Goal: Book appointment/travel/reservation: Book appointment/travel/reservation

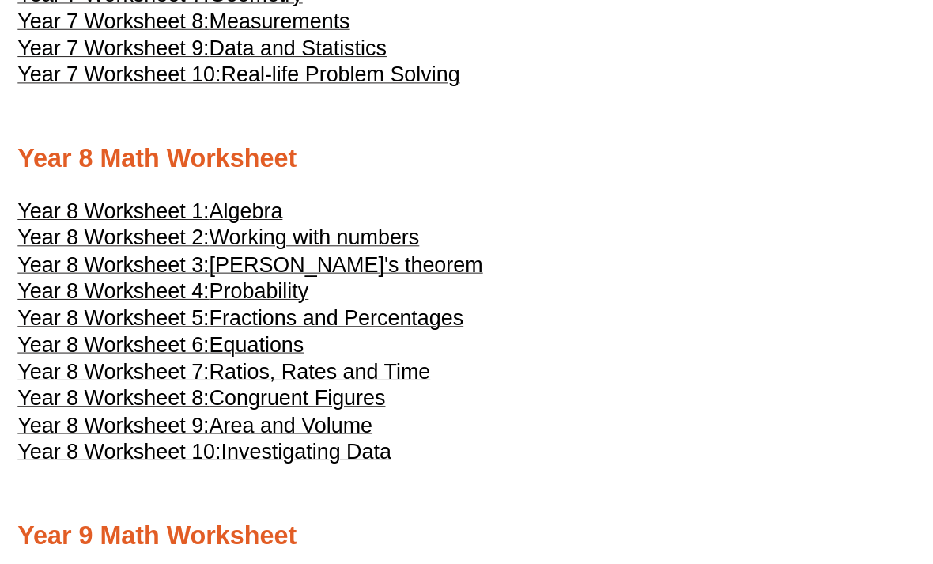
scroll to position [3984, 0]
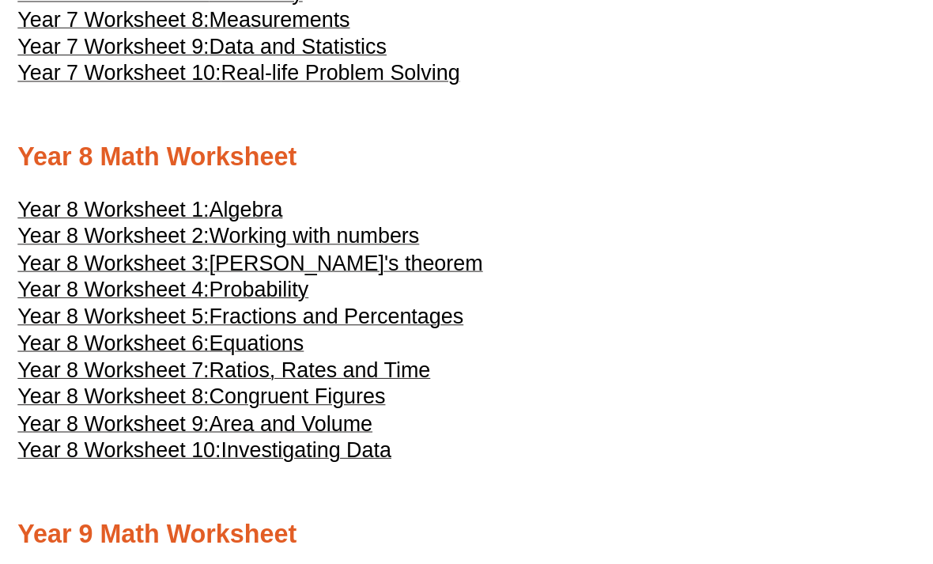
click at [393, 272] on span "Pythagoras's theorem" at bounding box center [348, 260] width 271 height 24
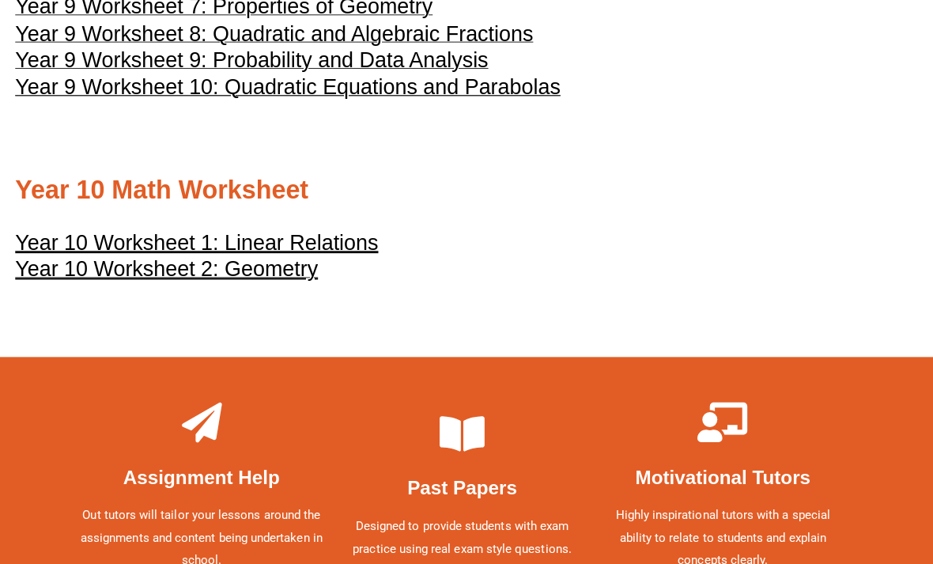
scroll to position [4714, 0]
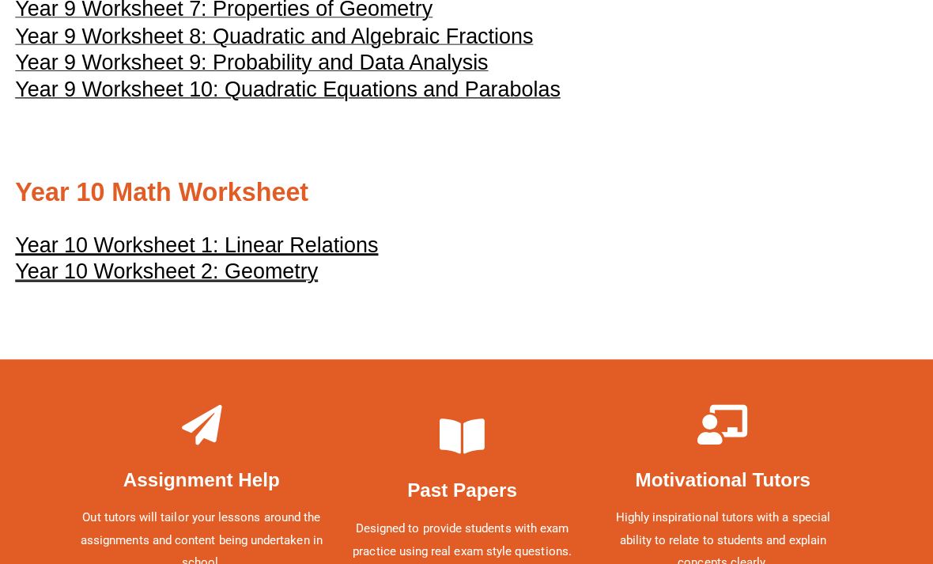
click at [208, 281] on u "Year 10 Worksheet 2: Geometry" at bounding box center [174, 269] width 300 height 24
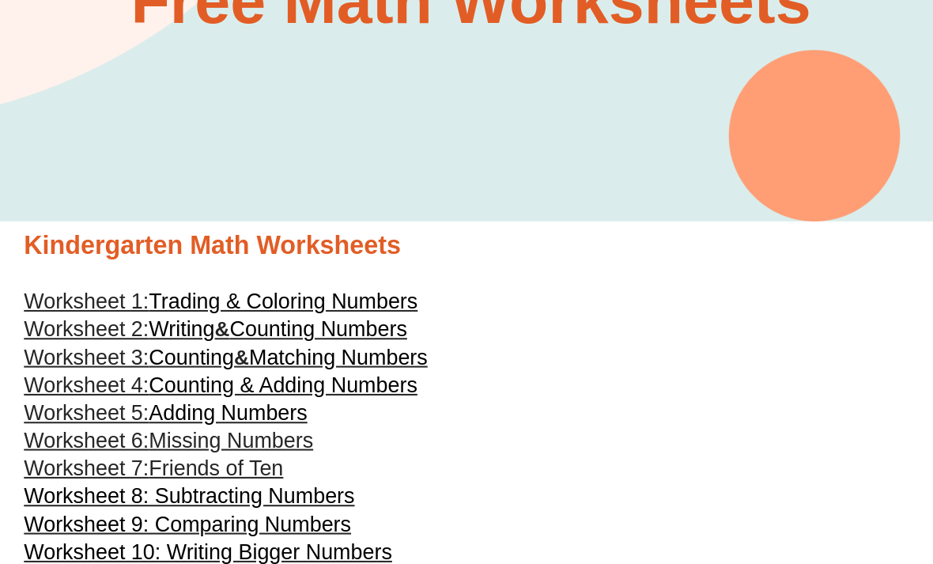
scroll to position [0, 0]
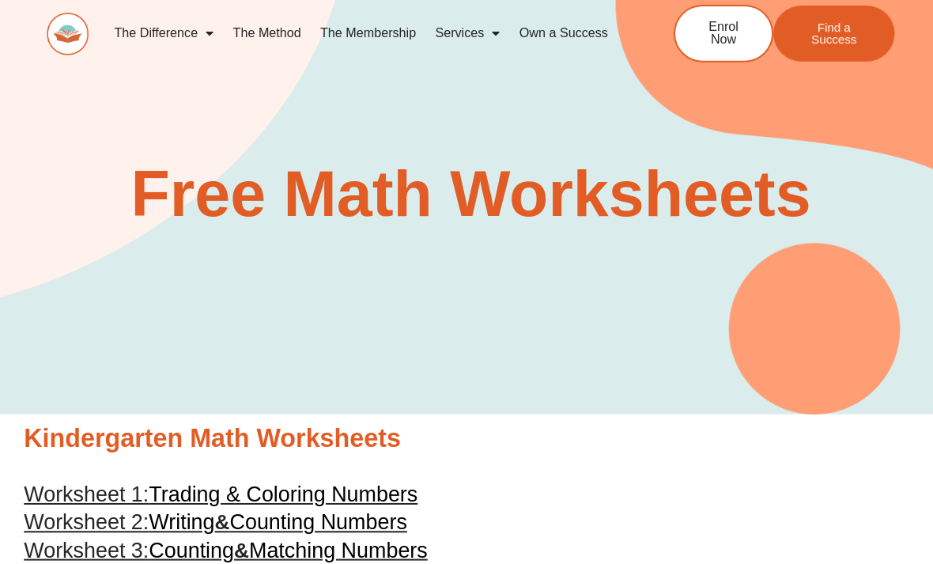
click at [217, 21] on link "The Difference" at bounding box center [163, 33] width 118 height 36
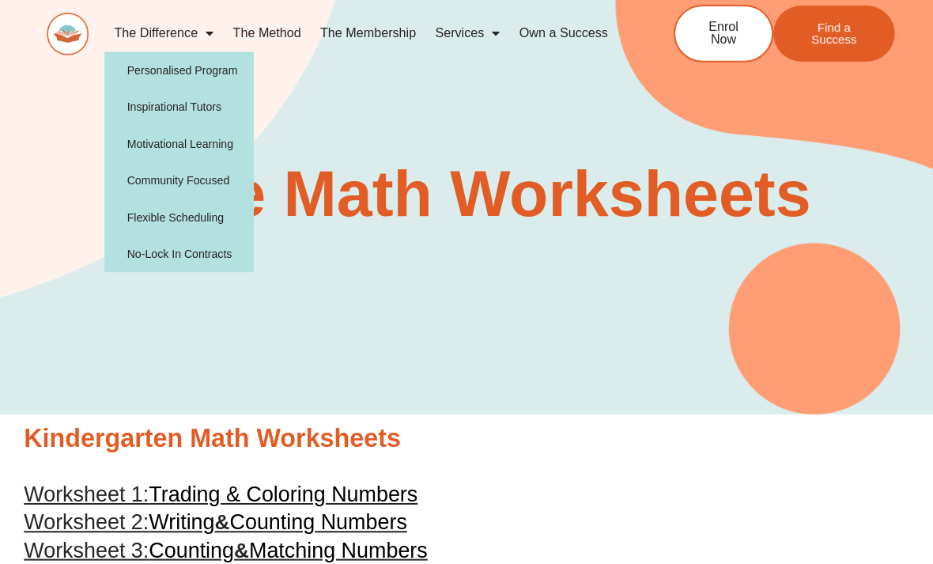
click at [193, 47] on link "The Difference" at bounding box center [163, 33] width 118 height 36
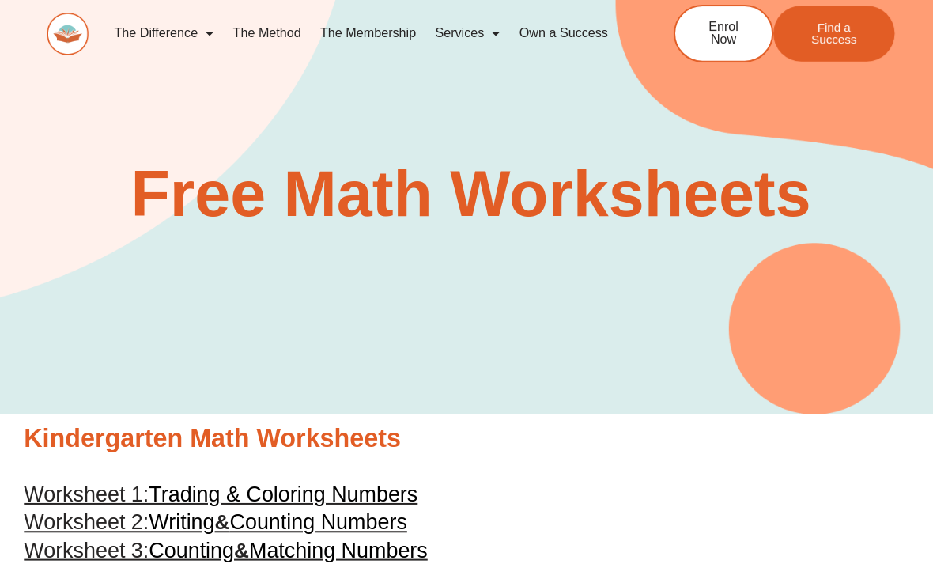
click at [292, 29] on link "The Method" at bounding box center [264, 33] width 86 height 36
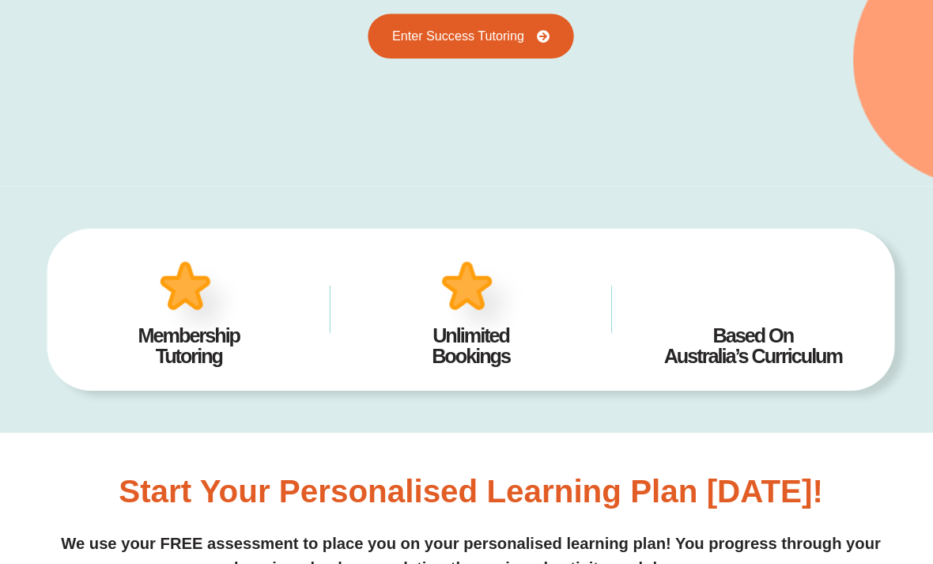
scroll to position [564, 0]
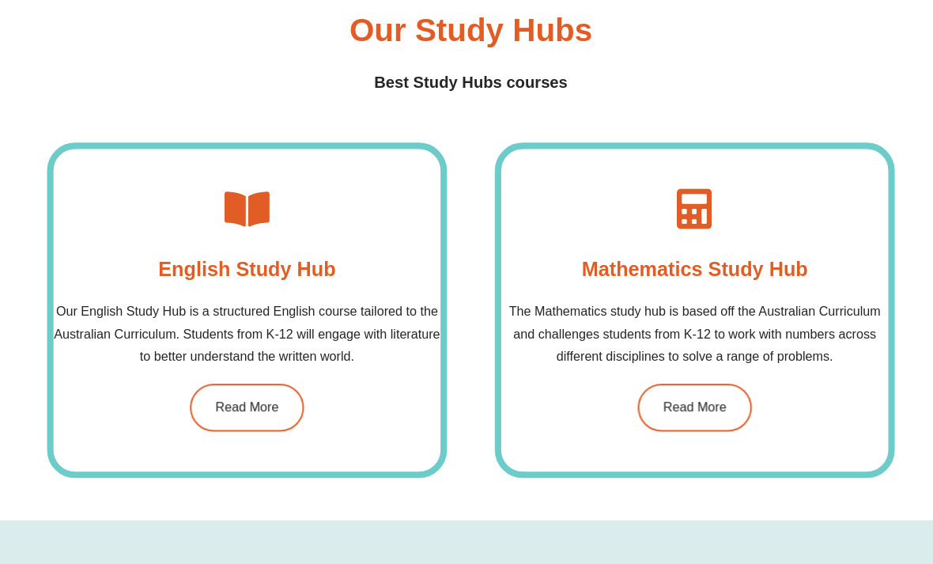
scroll to position [1065, 0]
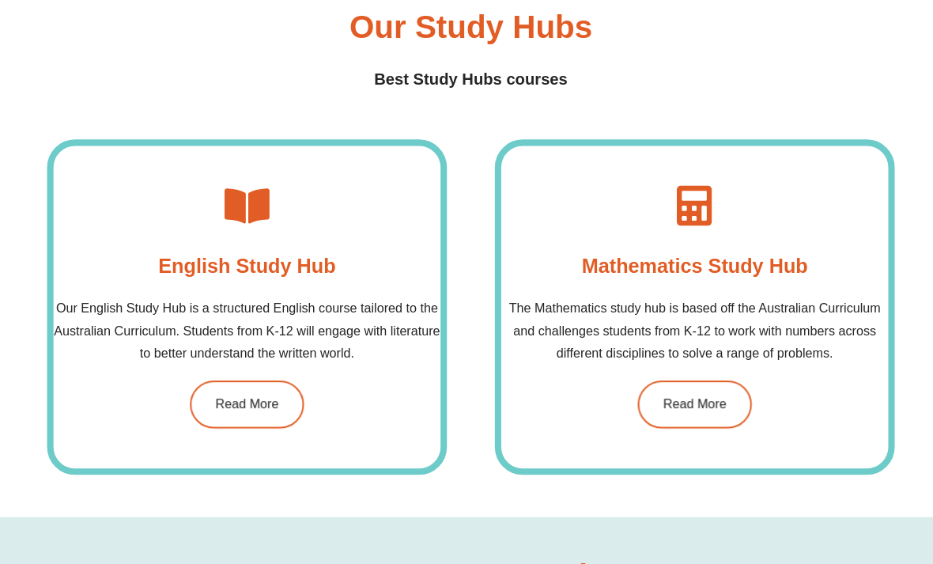
click at [286, 383] on link "Read More" at bounding box center [244, 400] width 113 height 47
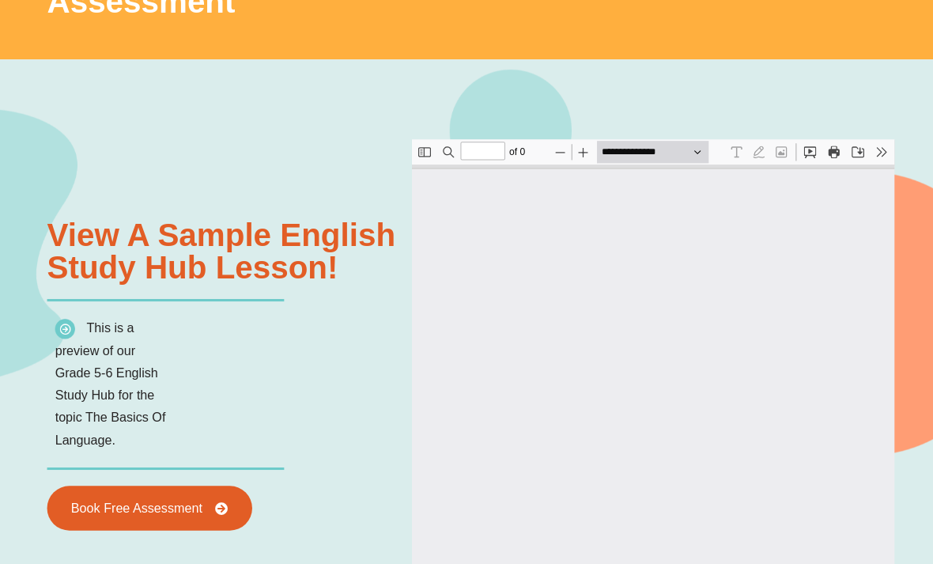
scroll to position [1360, 0]
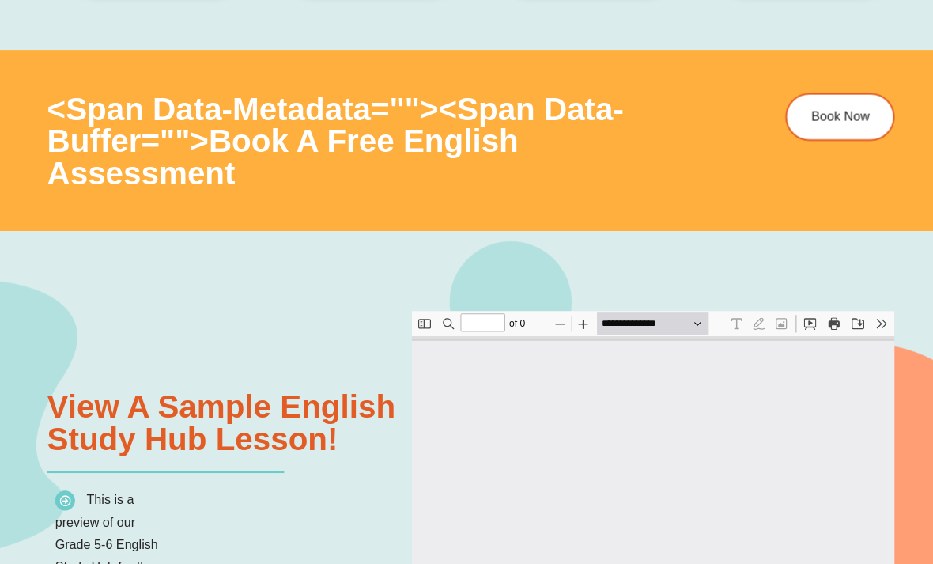
type input "*"
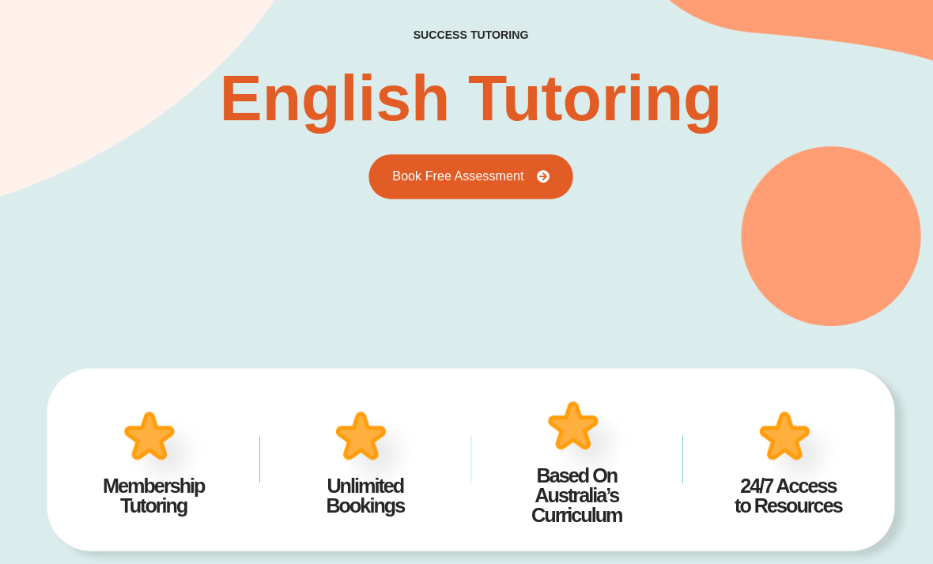
scroll to position [113, 0]
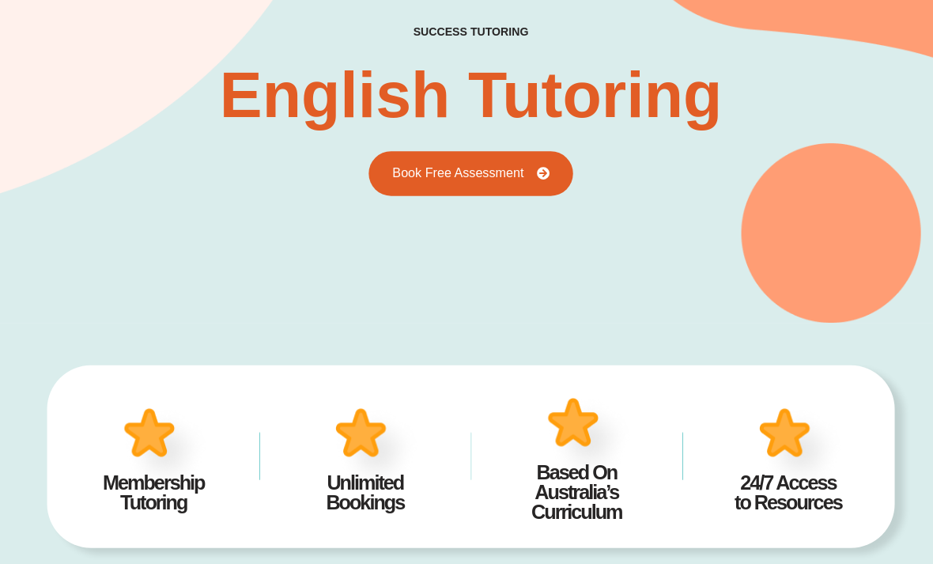
click at [533, 171] on span "Book Free Assessment" at bounding box center [467, 172] width 156 height 13
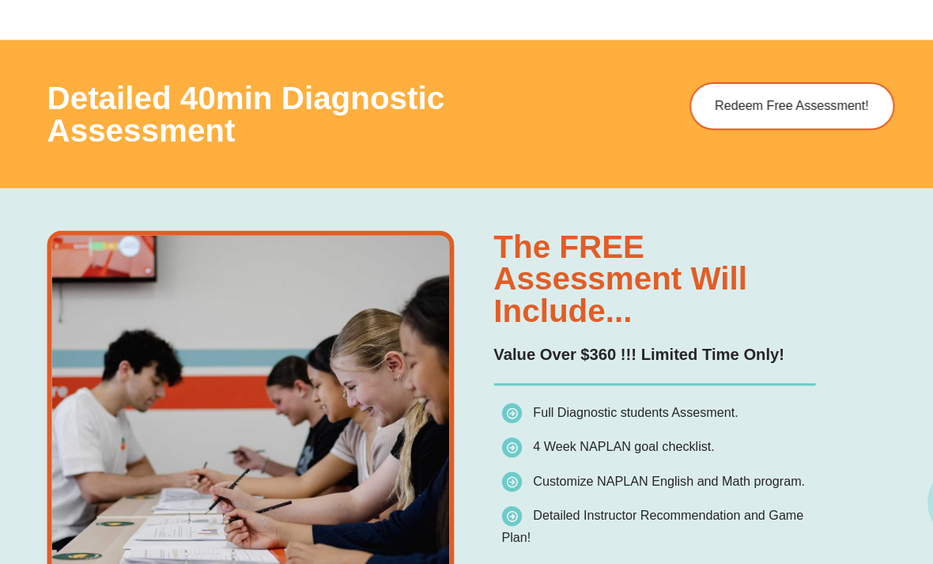
click at [566, 101] on h3 "Detailed 40min Diagnostic Assessment" at bounding box center [328, 112] width 563 height 63
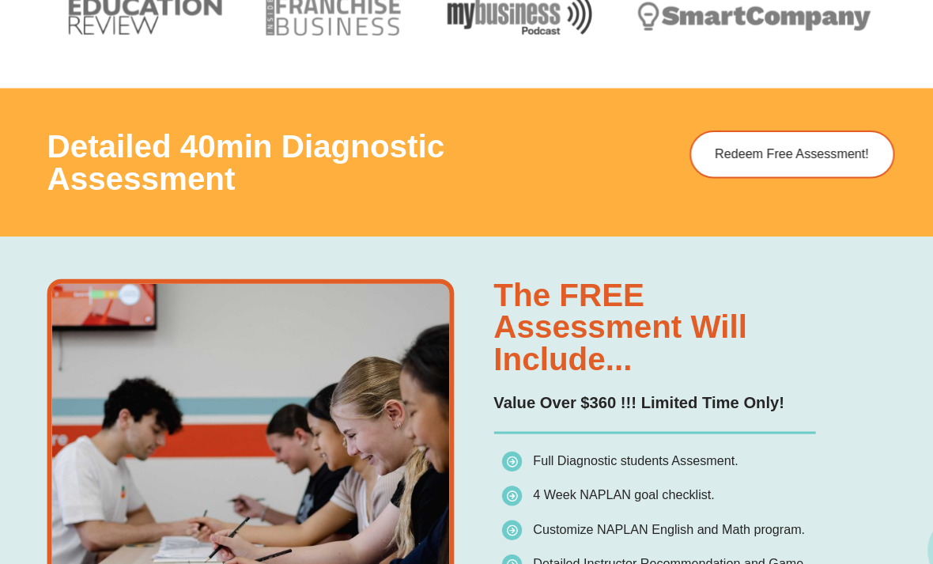
click at [786, 134] on link "Redeem Free Assessment!" at bounding box center [784, 152] width 203 height 47
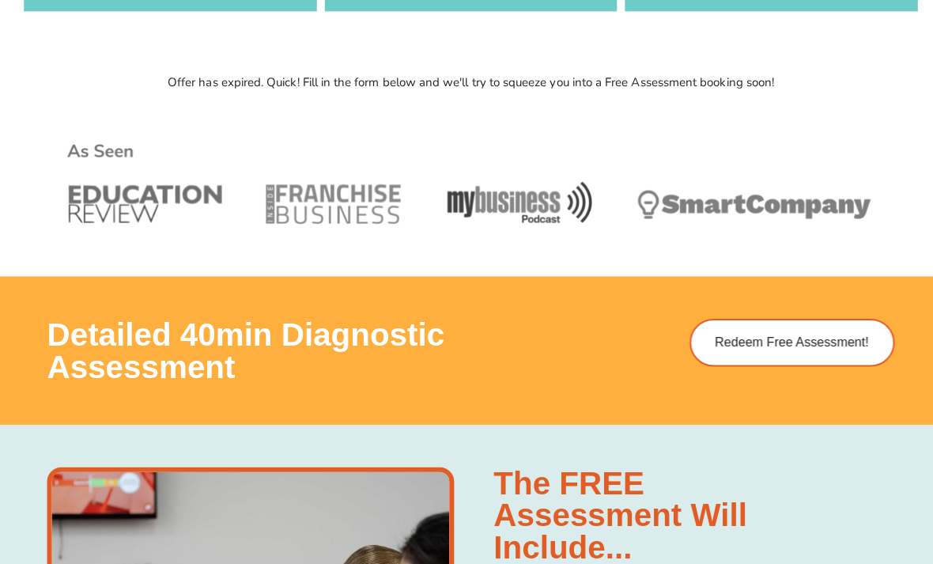
scroll to position [607, 0]
click at [698, 319] on link "Redeem Free Assessment!" at bounding box center [784, 338] width 203 height 47
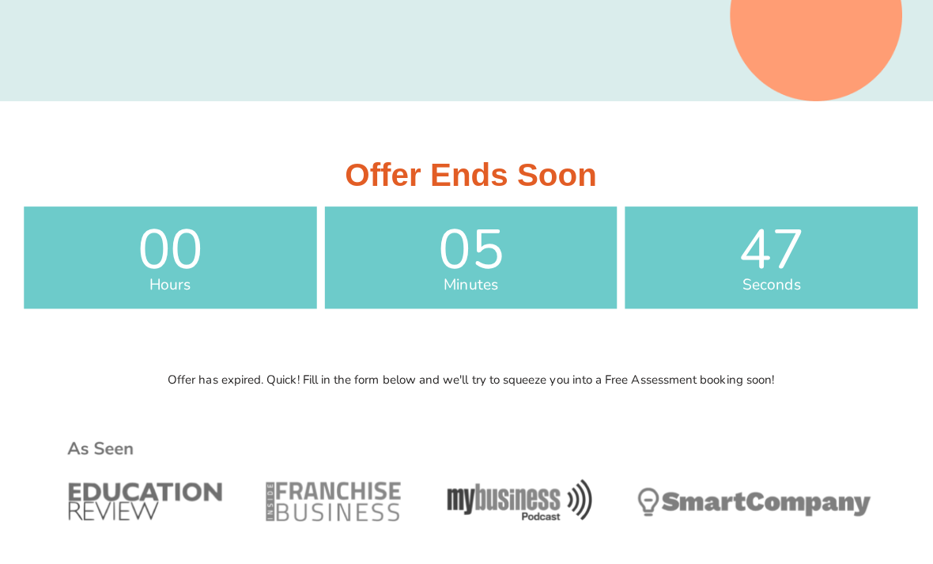
click at [571, 236] on span "05" at bounding box center [467, 248] width 290 height 55
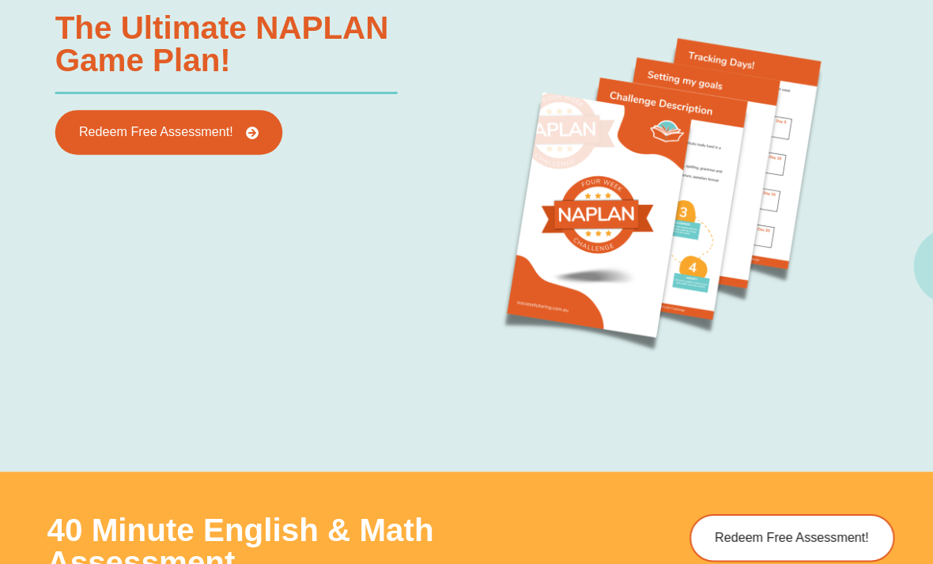
scroll to position [1573, 0]
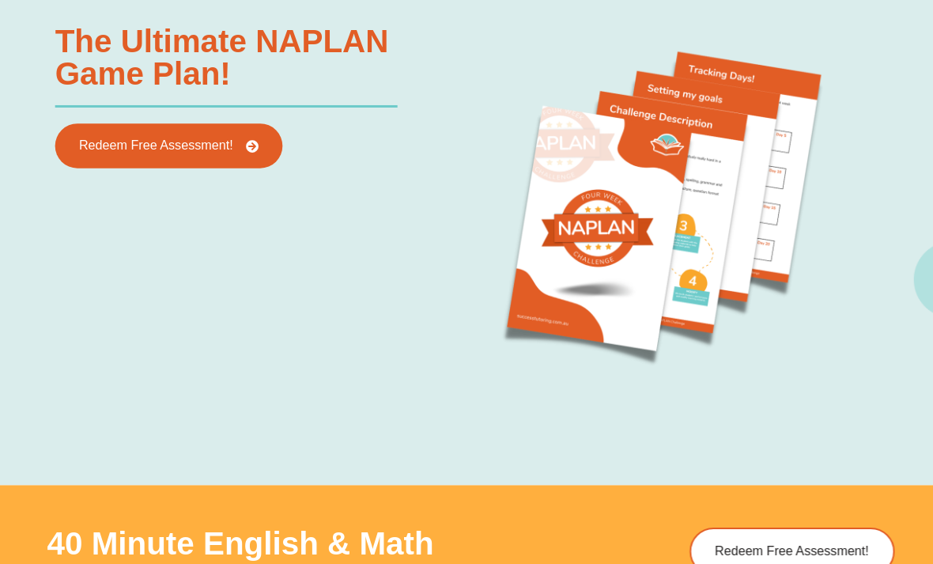
click at [217, 153] on link "Redeem Free Assessment!" at bounding box center [167, 145] width 225 height 44
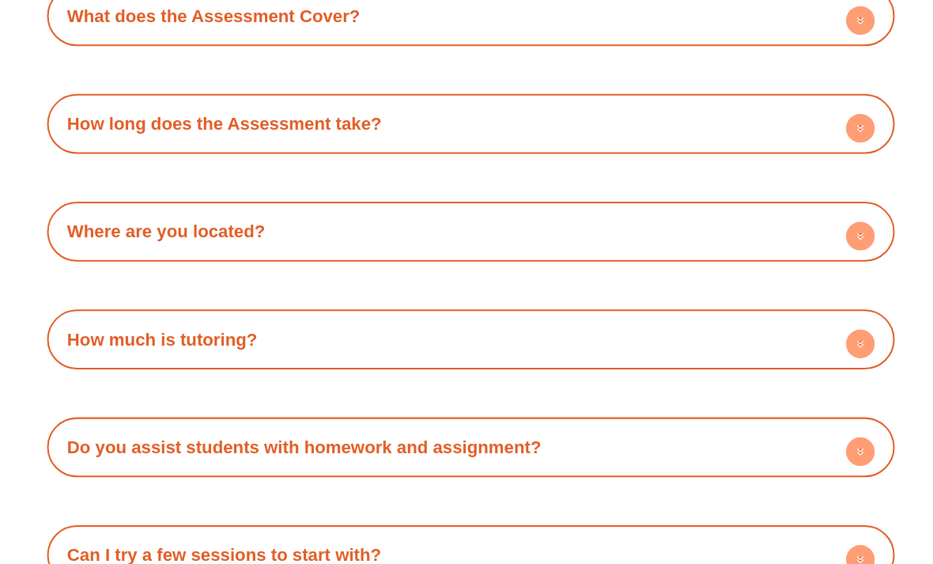
scroll to position [4341, 0]
click at [847, 326] on circle at bounding box center [852, 340] width 28 height 28
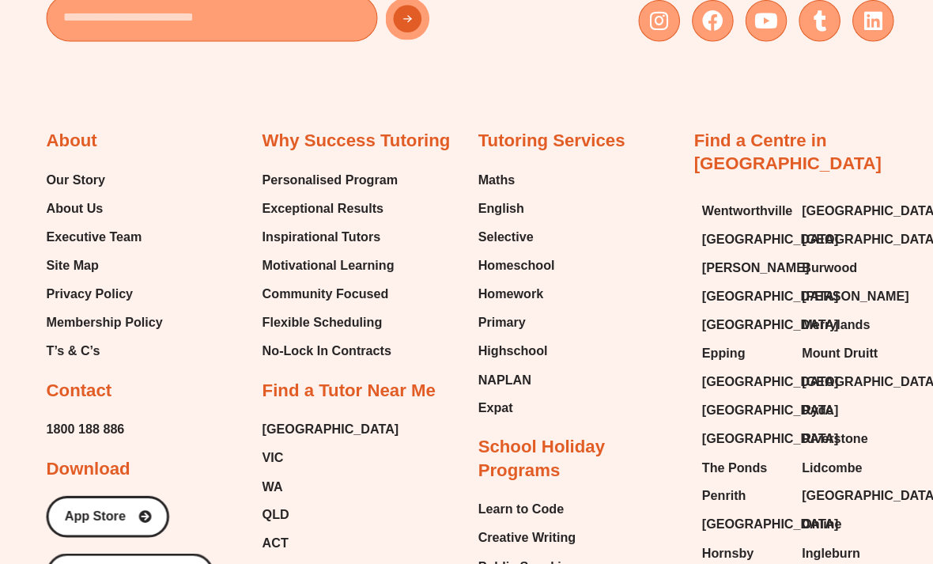
scroll to position [5295, 0]
click at [287, 413] on span "[GEOGRAPHIC_DATA]" at bounding box center [328, 425] width 135 height 24
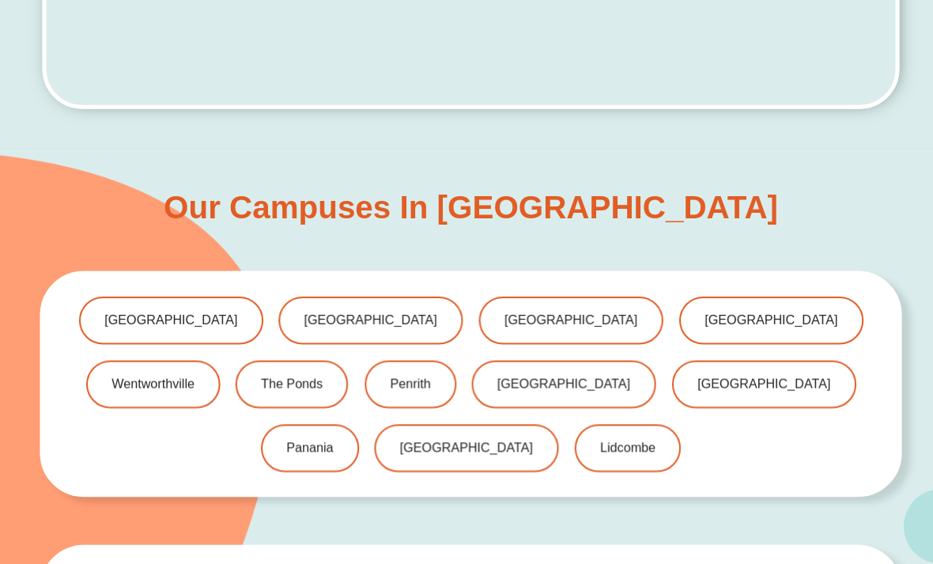
scroll to position [707, 0]
click at [691, 383] on span "[GEOGRAPHIC_DATA]" at bounding box center [757, 380] width 132 height 13
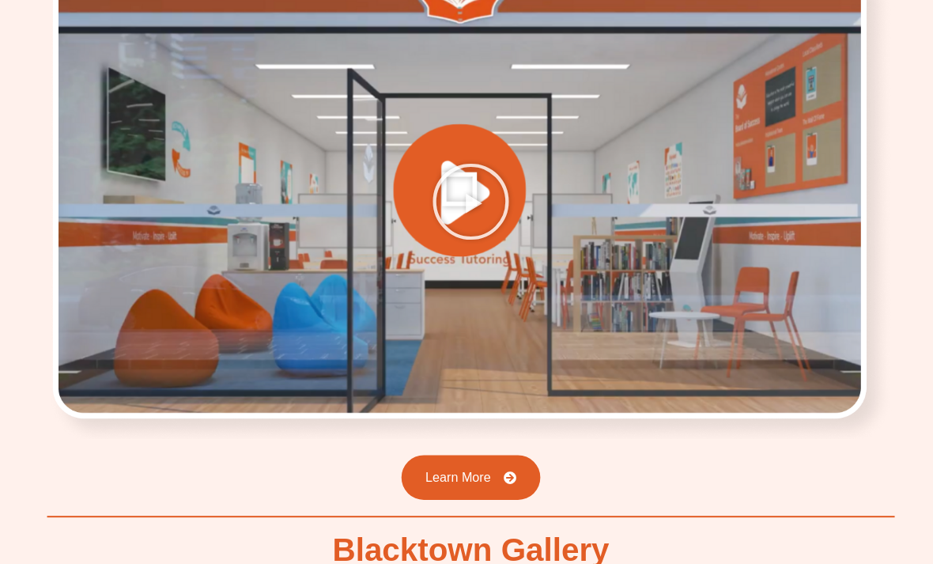
scroll to position [2274, 0]
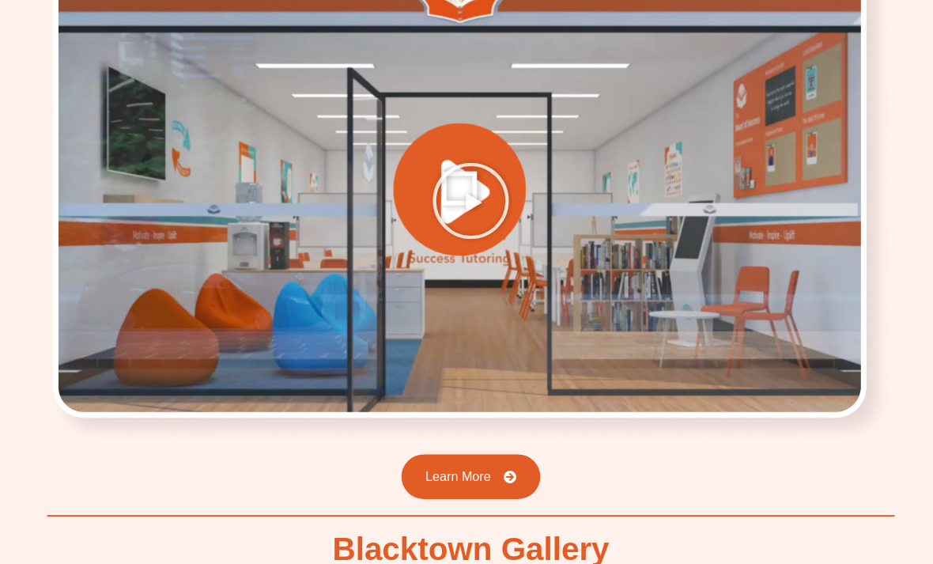
click at [596, 265] on div at bounding box center [466, 198] width 839 height 472
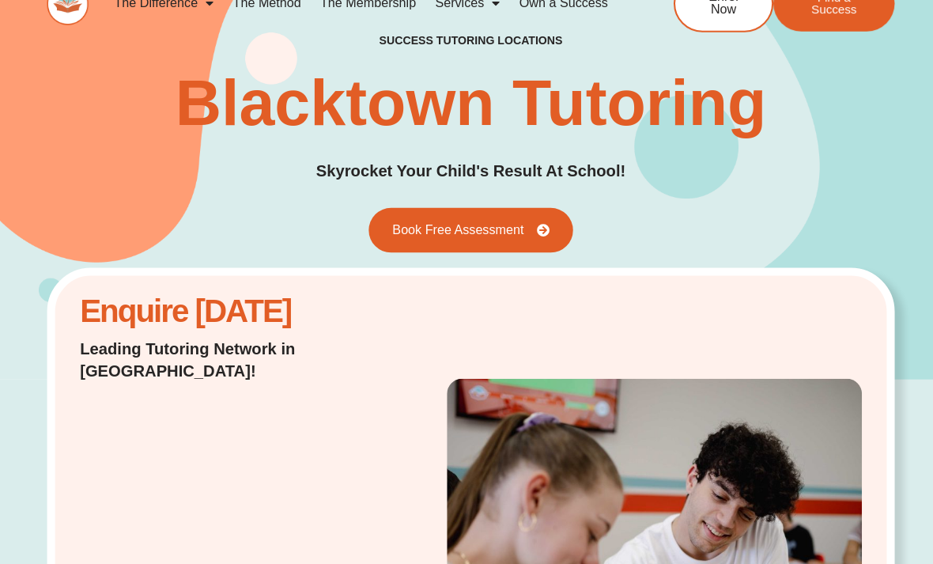
scroll to position [0, 0]
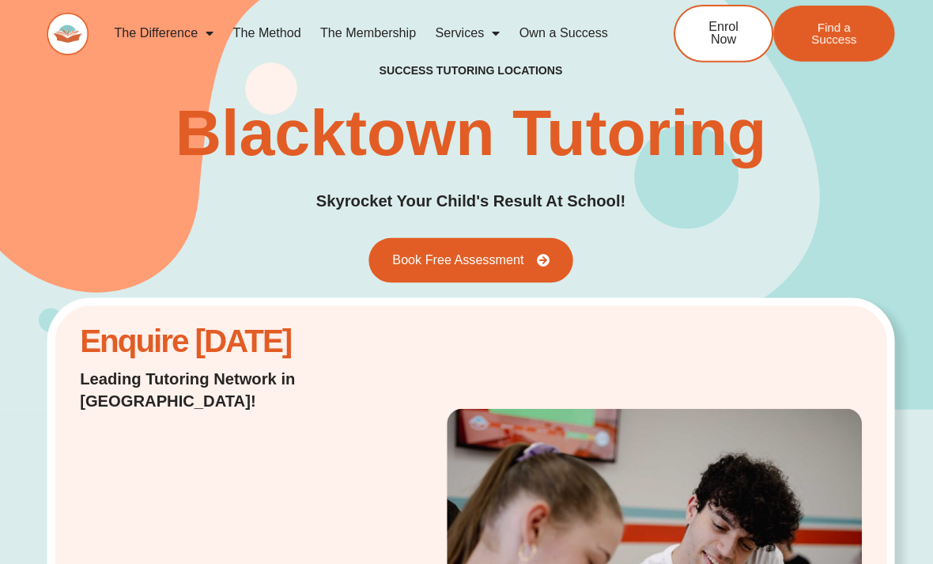
click at [178, 36] on link "The Difference" at bounding box center [163, 33] width 118 height 36
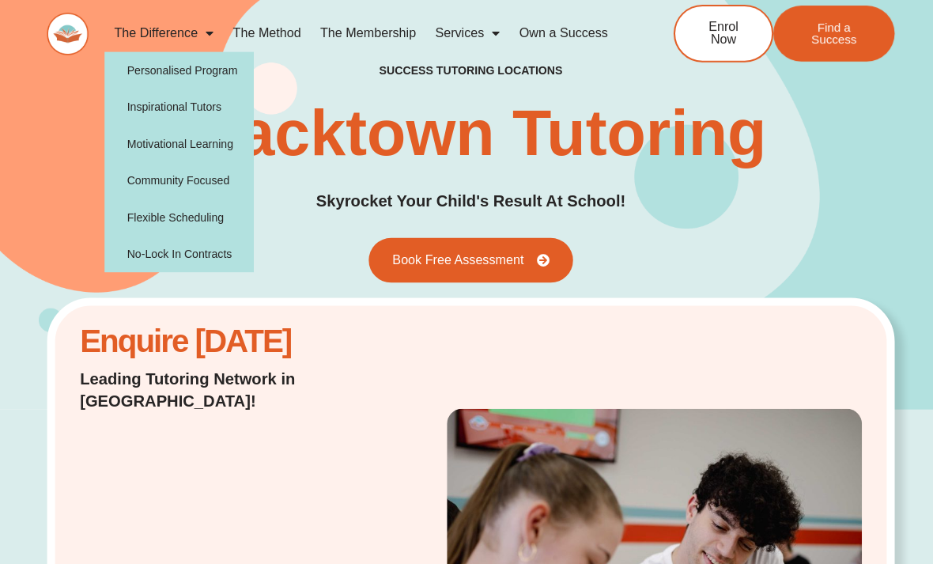
click at [270, 27] on link "The Method" at bounding box center [264, 33] width 86 height 36
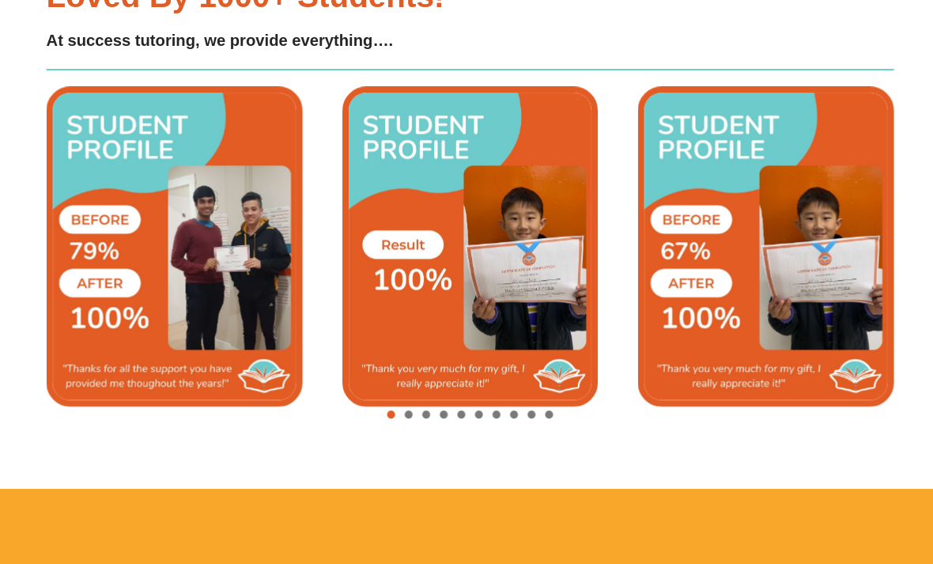
scroll to position [3338, 0]
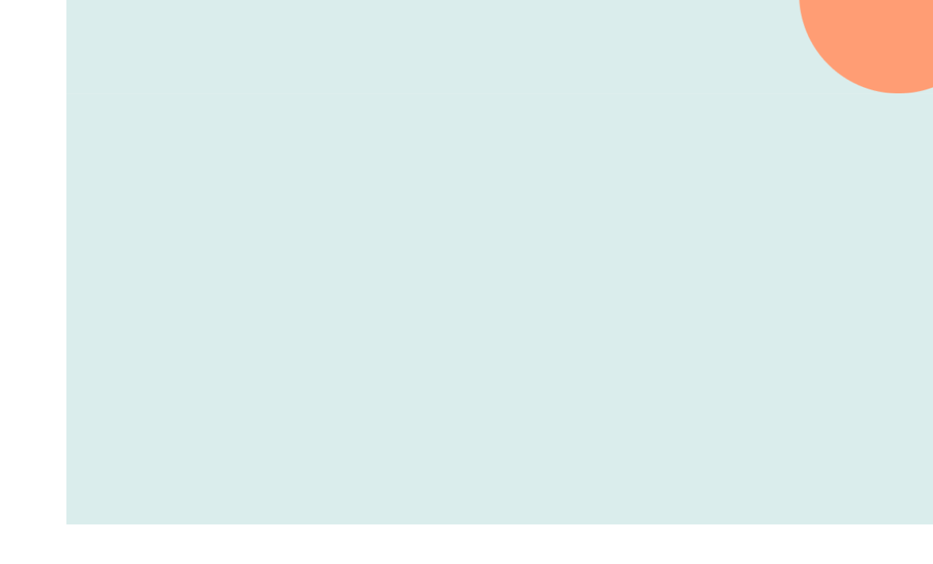
scroll to position [515, 0]
